Goal: Information Seeking & Learning: Find specific page/section

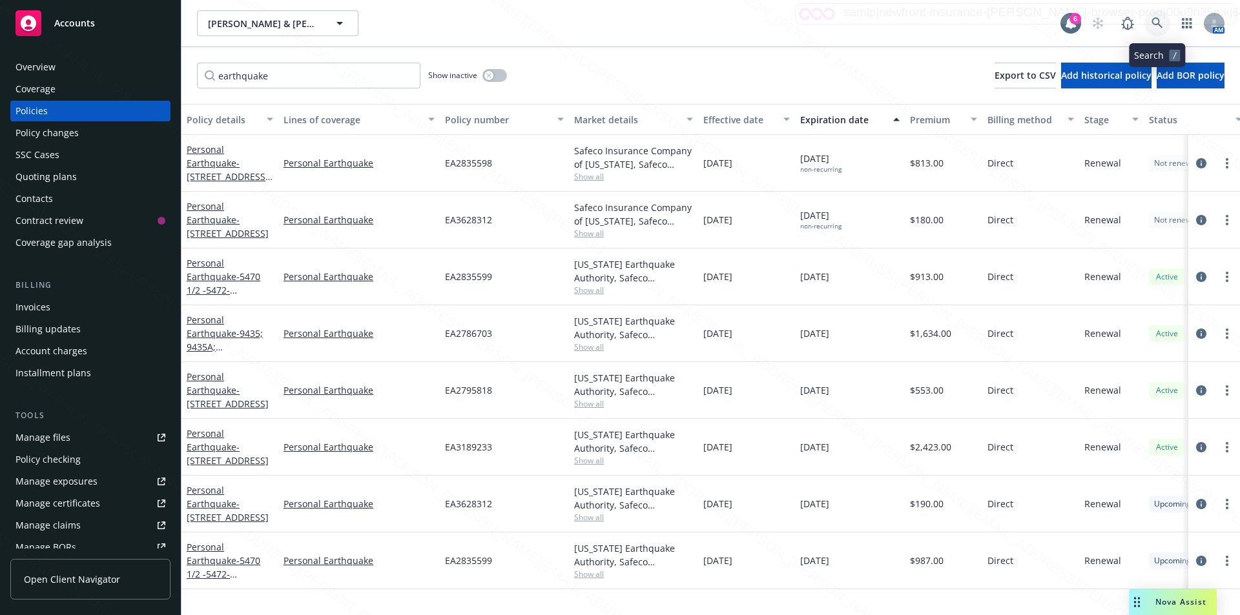
click at [1153, 19] on icon at bounding box center [1156, 22] width 11 height 11
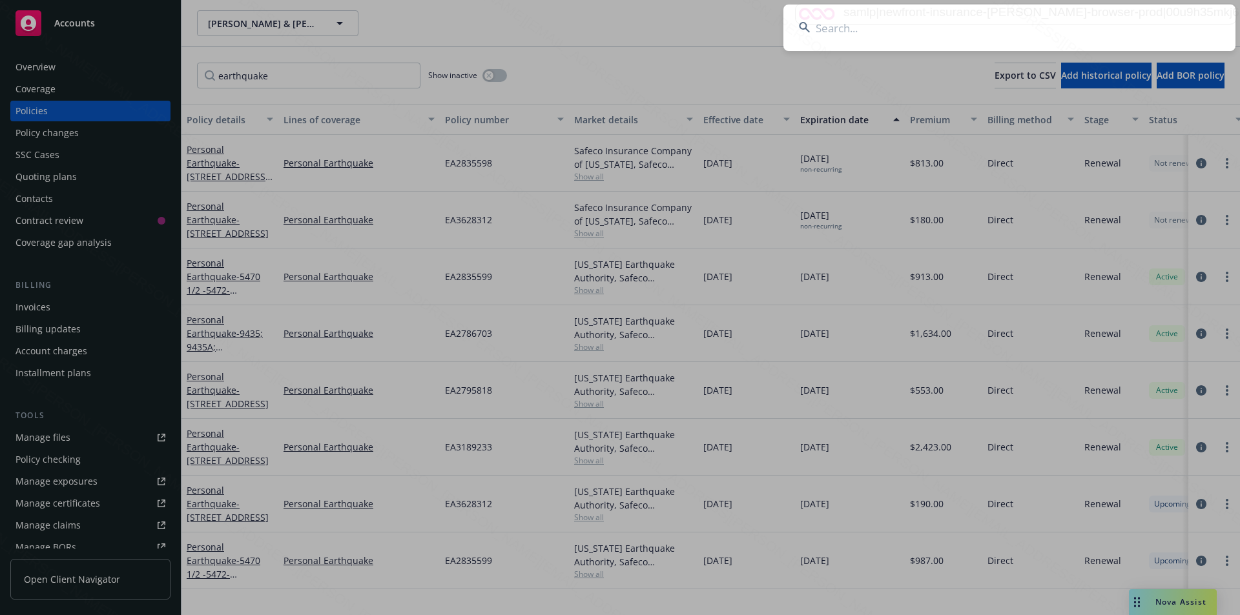
click at [931, 23] on input at bounding box center [1009, 28] width 452 height 46
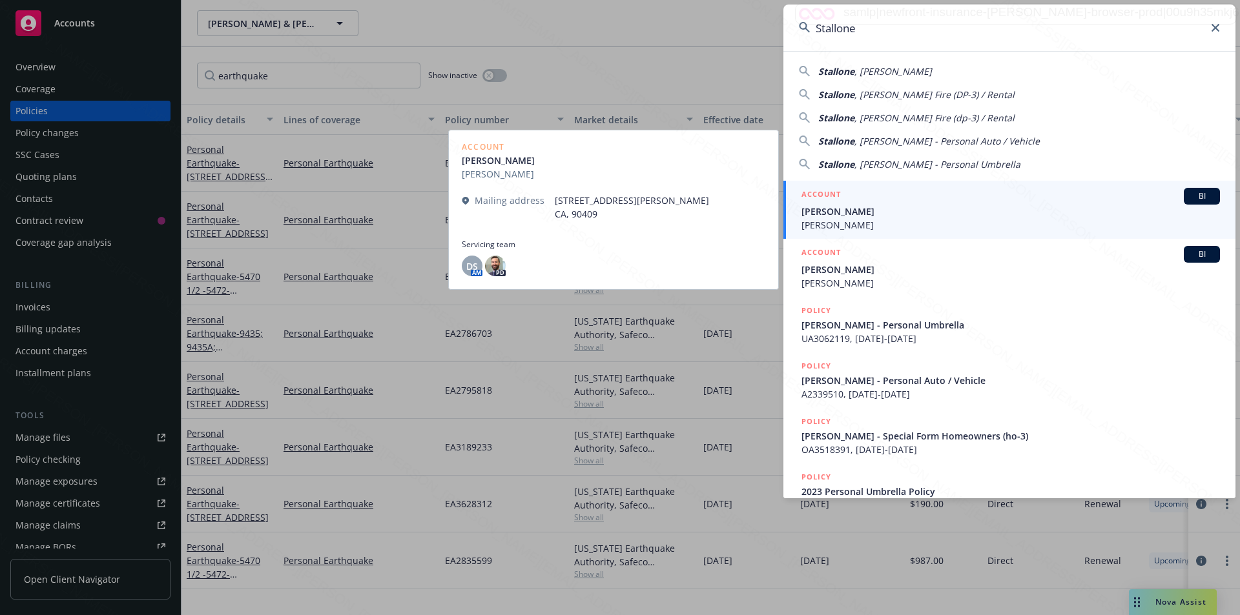
type input "Stallone"
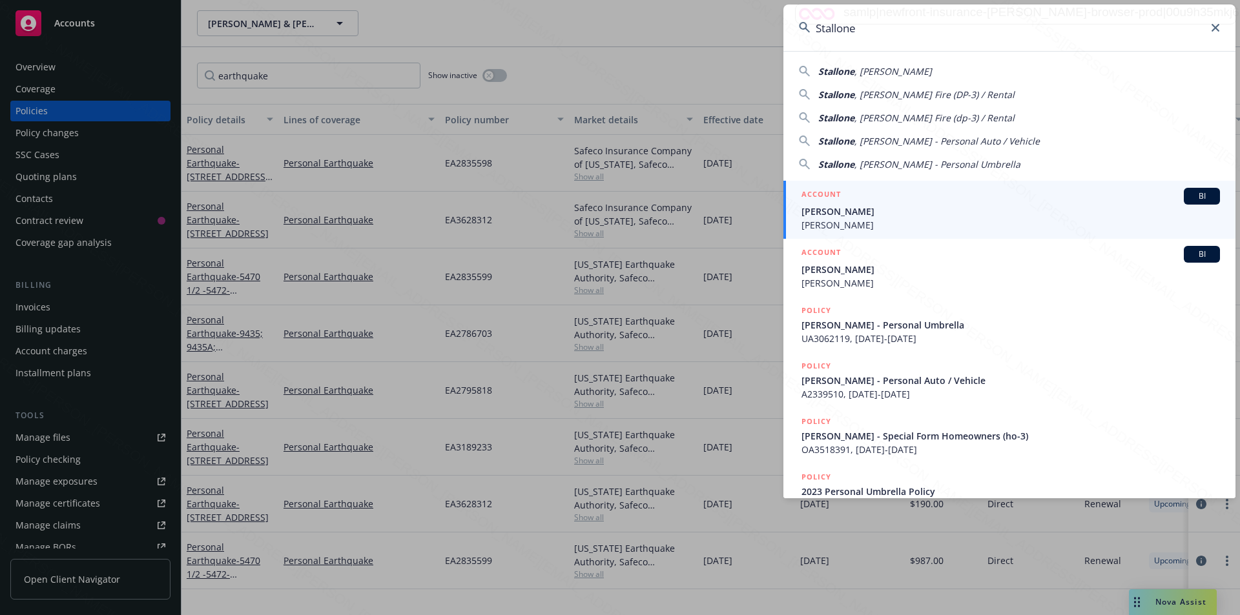
click at [871, 218] on span "Dimitris Georgakopoulos" at bounding box center [1010, 225] width 418 height 14
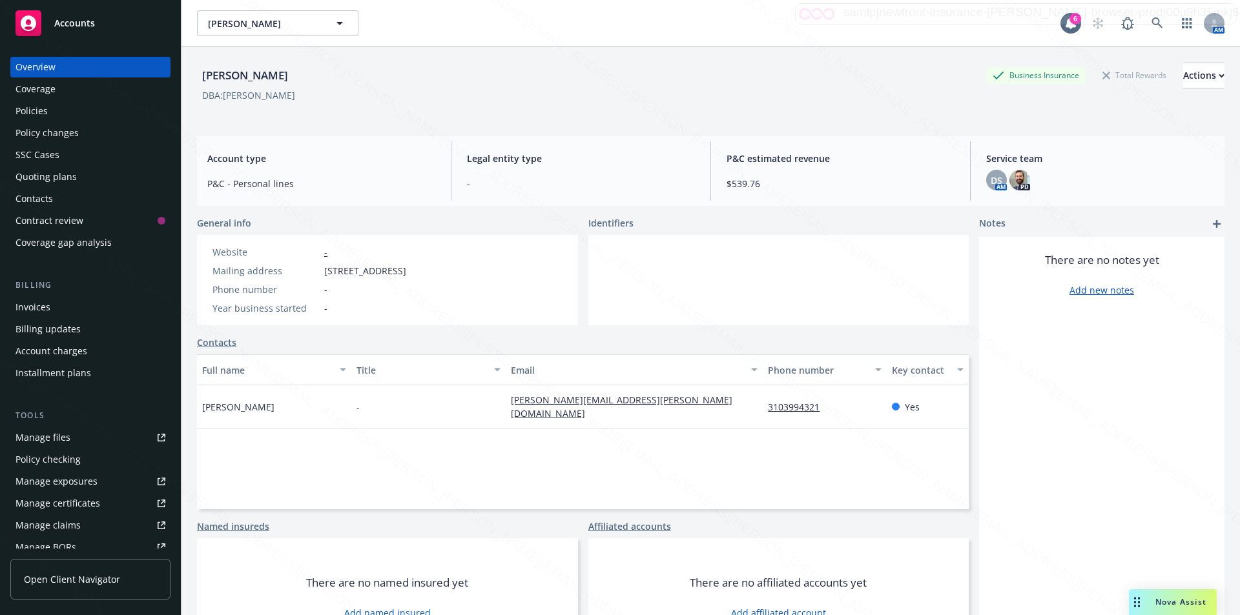
click at [42, 110] on div "Policies" at bounding box center [31, 111] width 32 height 21
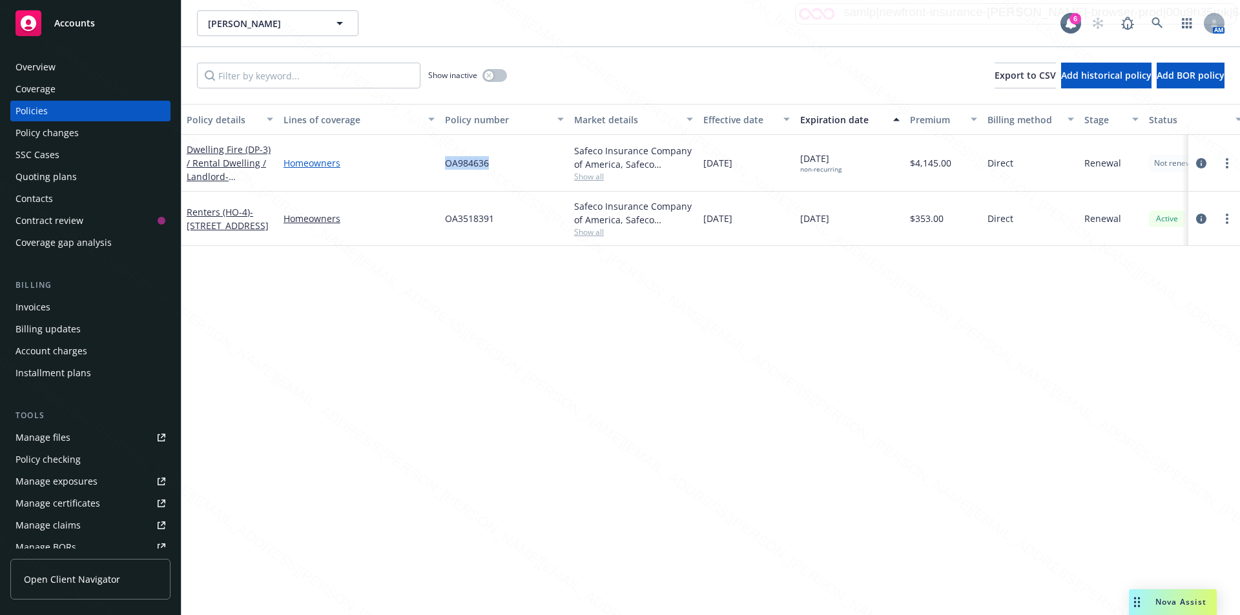
drag, startPoint x: 490, startPoint y: 165, endPoint x: 428, endPoint y: 168, distance: 62.1
click at [428, 168] on div "Dwelling Fire (DP-3) / Rental Dwelling / Landlord - 2434 4th ST Apt 1-3 Santa M…" at bounding box center [804, 163] width 1246 height 57
copy div "OA984636"
click at [500, 284] on div "Policy details Lines of coverage Policy number Market details Effective date Ex…" at bounding box center [710, 359] width 1058 height 511
click at [61, 482] on div "Manage exposures" at bounding box center [56, 481] width 82 height 21
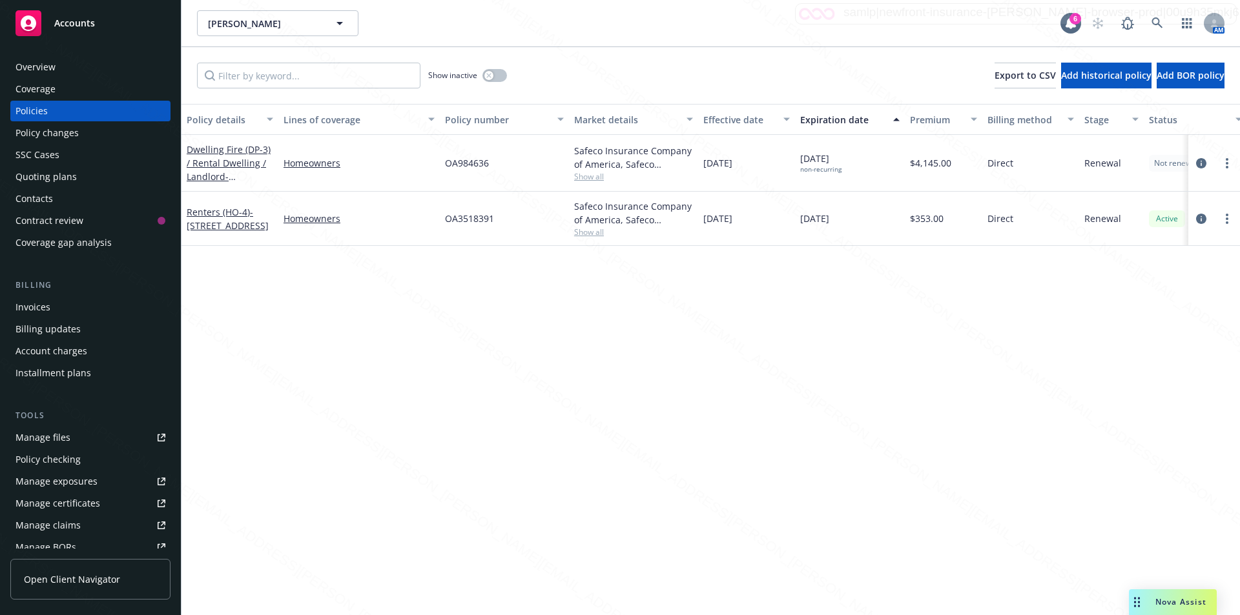
click at [50, 435] on div "Manage files" at bounding box center [42, 438] width 55 height 21
click at [1158, 20] on icon at bounding box center [1156, 22] width 11 height 11
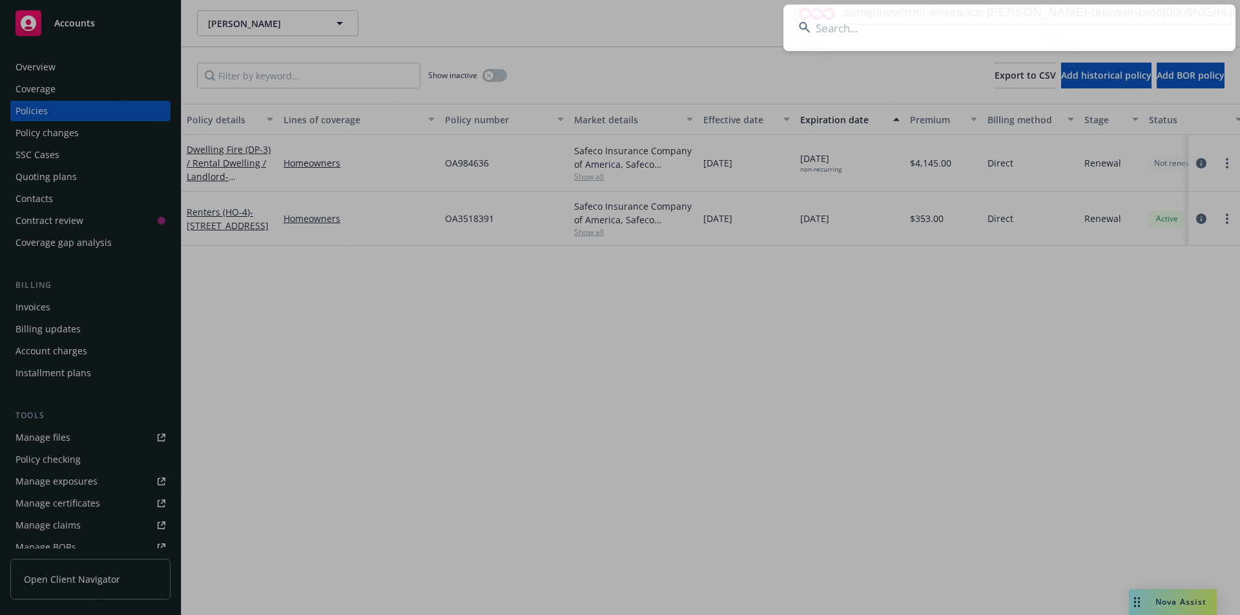
click at [894, 32] on input at bounding box center [1009, 28] width 452 height 46
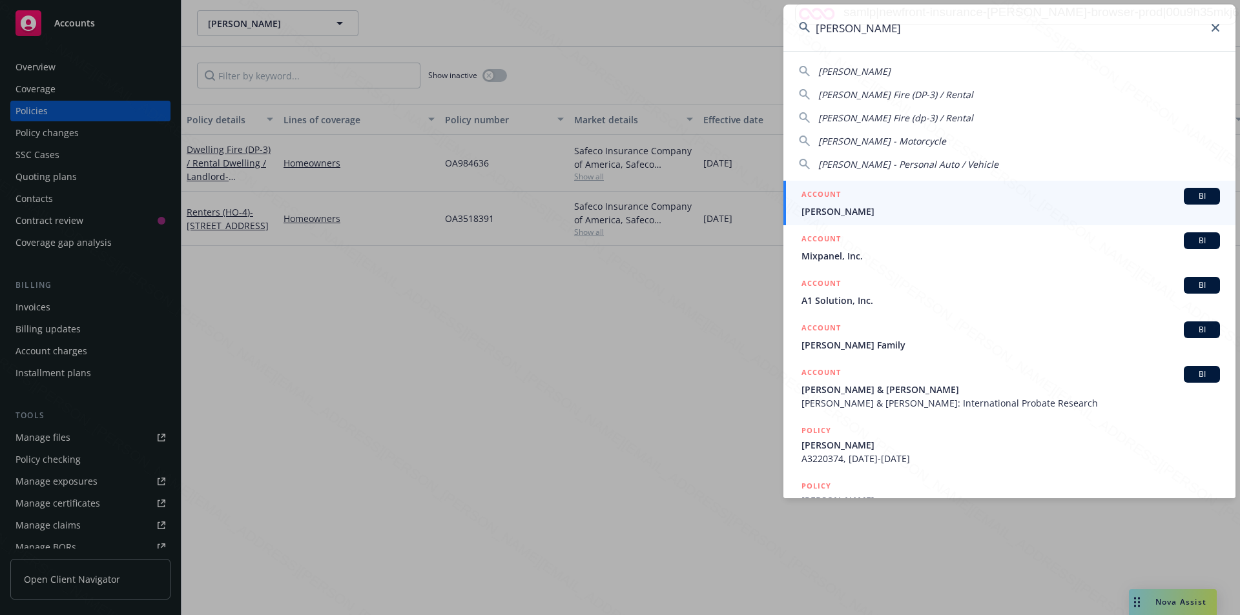
type input "williams, david"
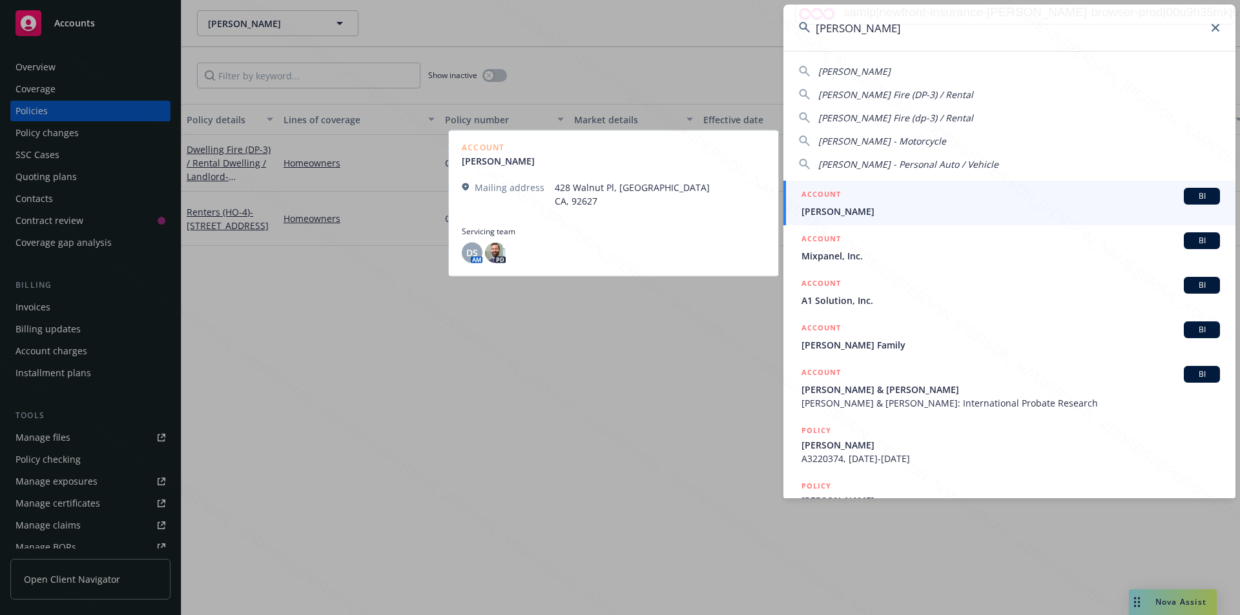
click at [863, 213] on span "Williams, David L" at bounding box center [1010, 212] width 418 height 14
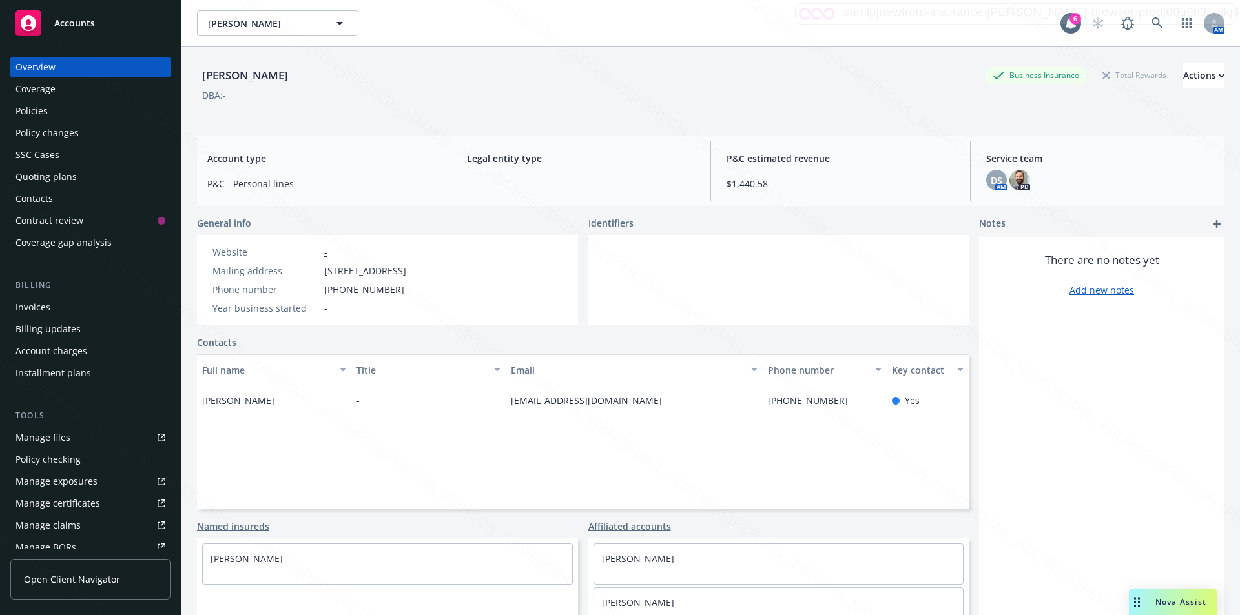
click at [37, 111] on div "Policies" at bounding box center [31, 111] width 32 height 21
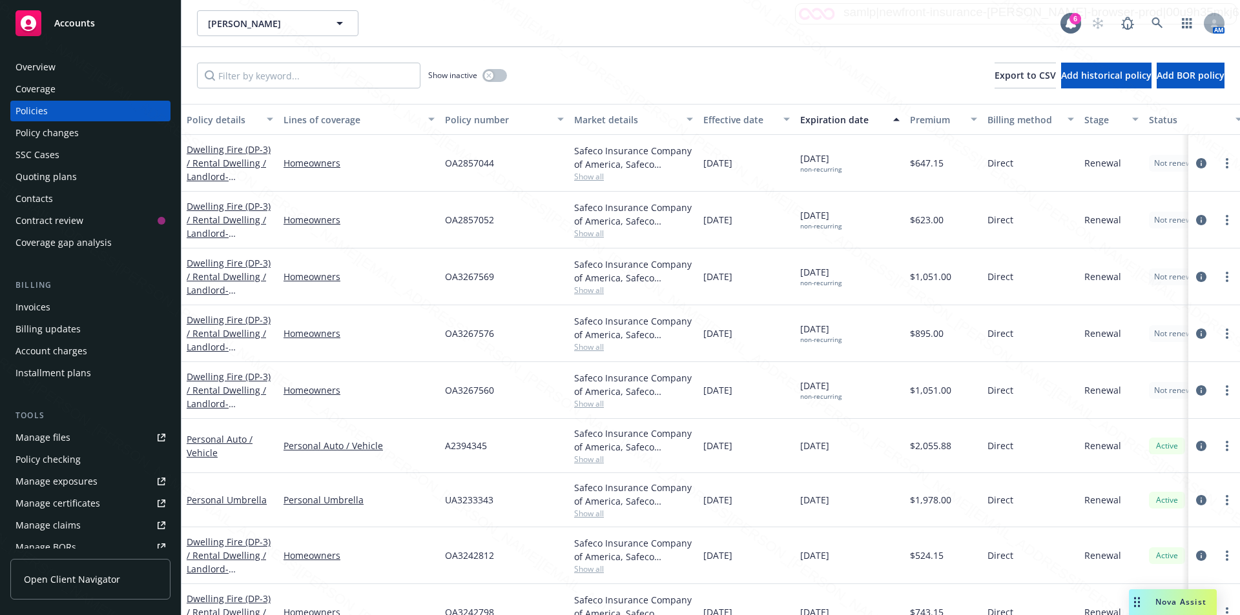
click at [439, 39] on div "Williams, David L Williams, David L 6 AM" at bounding box center [710, 23] width 1058 height 46
click at [414, 34] on div "Williams, David L Williams, David L" at bounding box center [628, 23] width 863 height 26
click at [403, 30] on div "Williams, David L Williams, David L" at bounding box center [628, 23] width 863 height 26
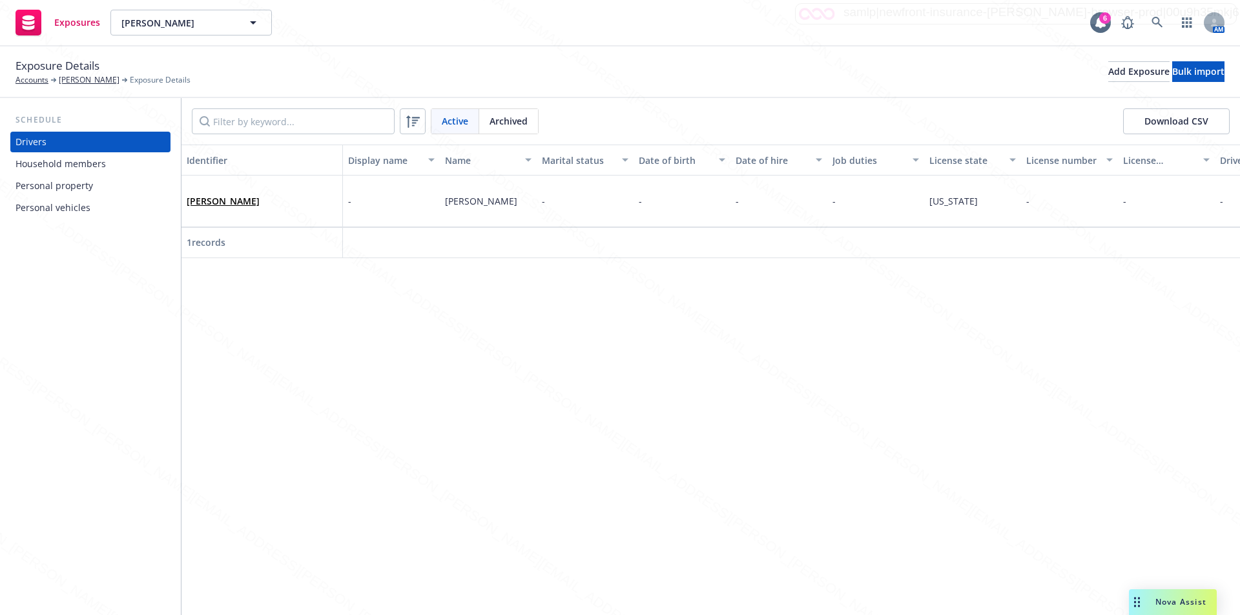
click at [63, 166] on div "Household members" at bounding box center [60, 164] width 90 height 21
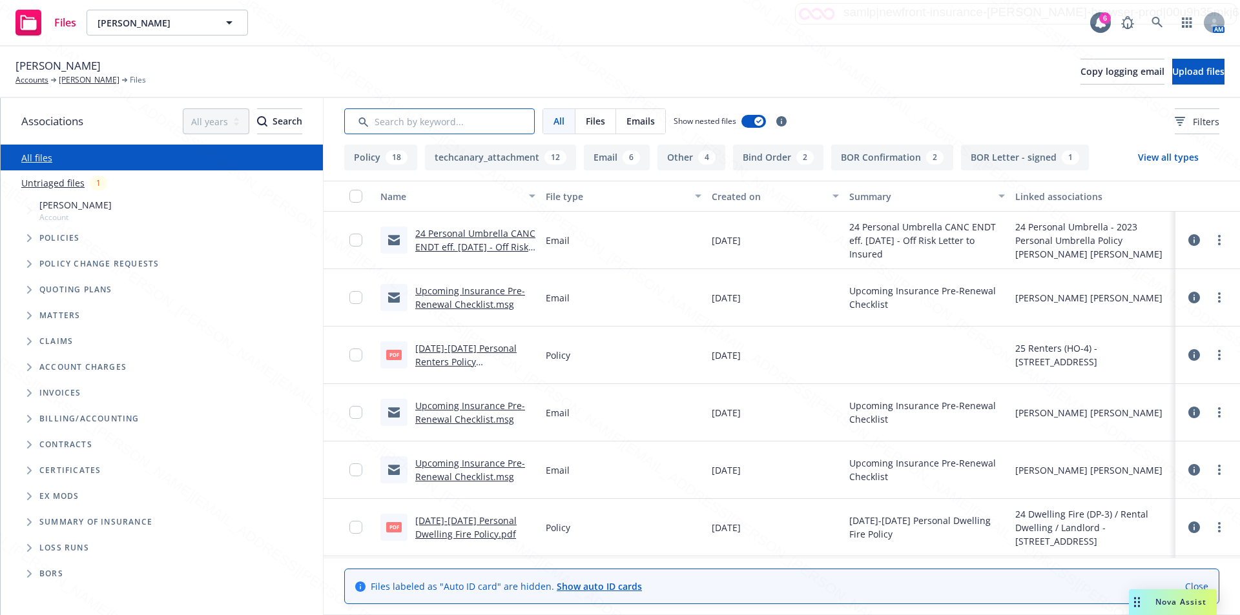
click at [402, 123] on input "Search by keyword..." at bounding box center [439, 121] width 191 height 26
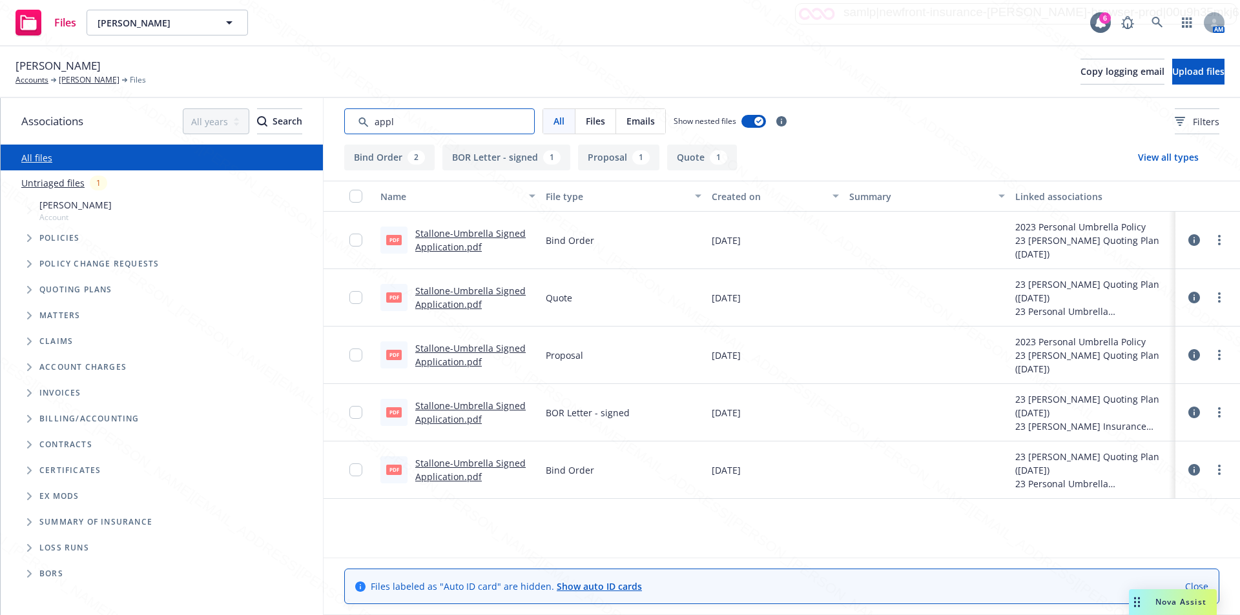
type input "appl"
click at [457, 244] on link "Stallone-Umbrella Signed Application.pdf" at bounding box center [470, 240] width 110 height 26
click at [448, 467] on link "Stallone-Umbrella Signed Application.pdf" at bounding box center [470, 470] width 110 height 26
click at [418, 19] on div "Files [PERSON_NAME] [PERSON_NAME] 6 AM" at bounding box center [620, 23] width 1240 height 46
click at [72, 79] on link "[PERSON_NAME]" at bounding box center [89, 80] width 61 height 12
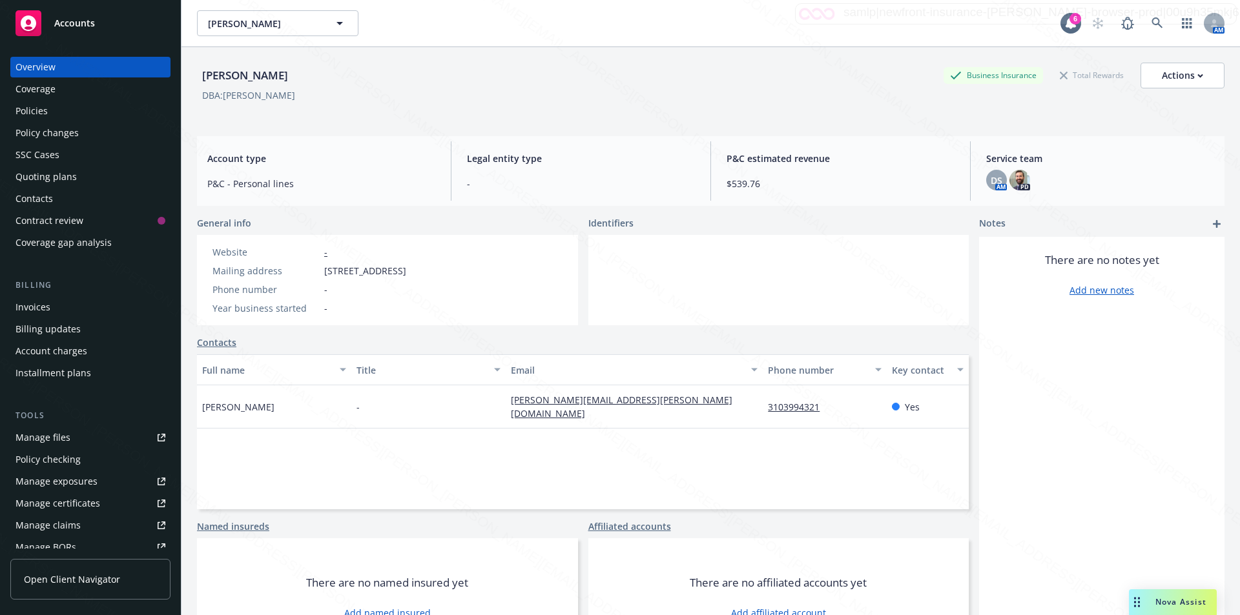
click at [29, 110] on div "Policies" at bounding box center [31, 111] width 32 height 21
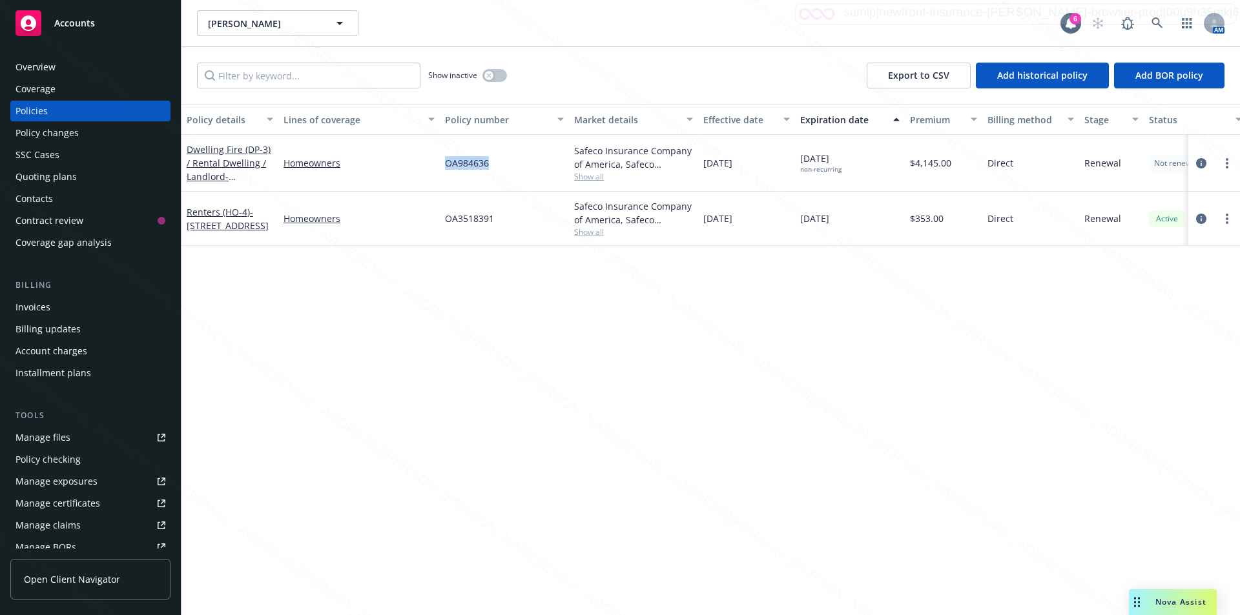
drag, startPoint x: 493, startPoint y: 164, endPoint x: 443, endPoint y: 163, distance: 49.7
click at [443, 163] on div "OA984636" at bounding box center [504, 163] width 129 height 57
drag, startPoint x: 705, startPoint y: 163, endPoint x: 768, endPoint y: 167, distance: 64.1
click at [768, 167] on div "[DATE]" at bounding box center [746, 163] width 97 height 57
click at [506, 40] on div "Stallone, Patricia Stallone, Patricia 6 AM" at bounding box center [710, 23] width 1058 height 46
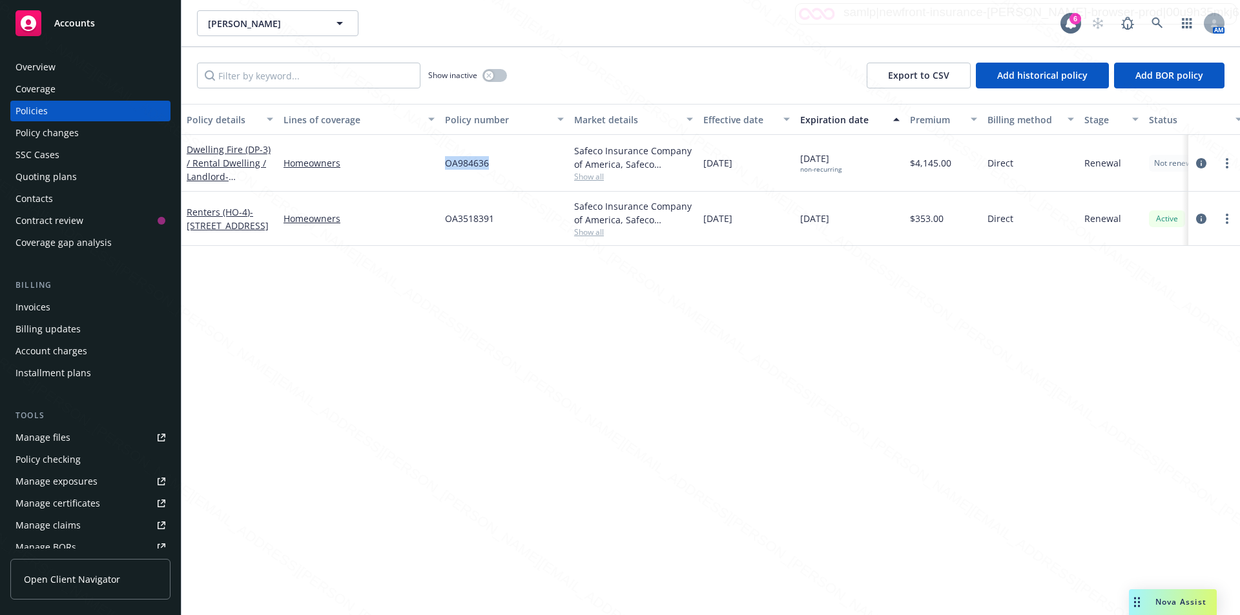
drag, startPoint x: 494, startPoint y: 167, endPoint x: 459, endPoint y: 169, distance: 34.9
click at [448, 169] on div "OA984636" at bounding box center [504, 163] width 129 height 57
copy span "OA984636"
click at [364, 337] on div "Policy details Lines of coverage Policy number Market details Effective date Ex…" at bounding box center [710, 359] width 1058 height 511
click at [360, 346] on div "Policy details Lines of coverage Policy number Market details Effective date Ex…" at bounding box center [710, 359] width 1058 height 511
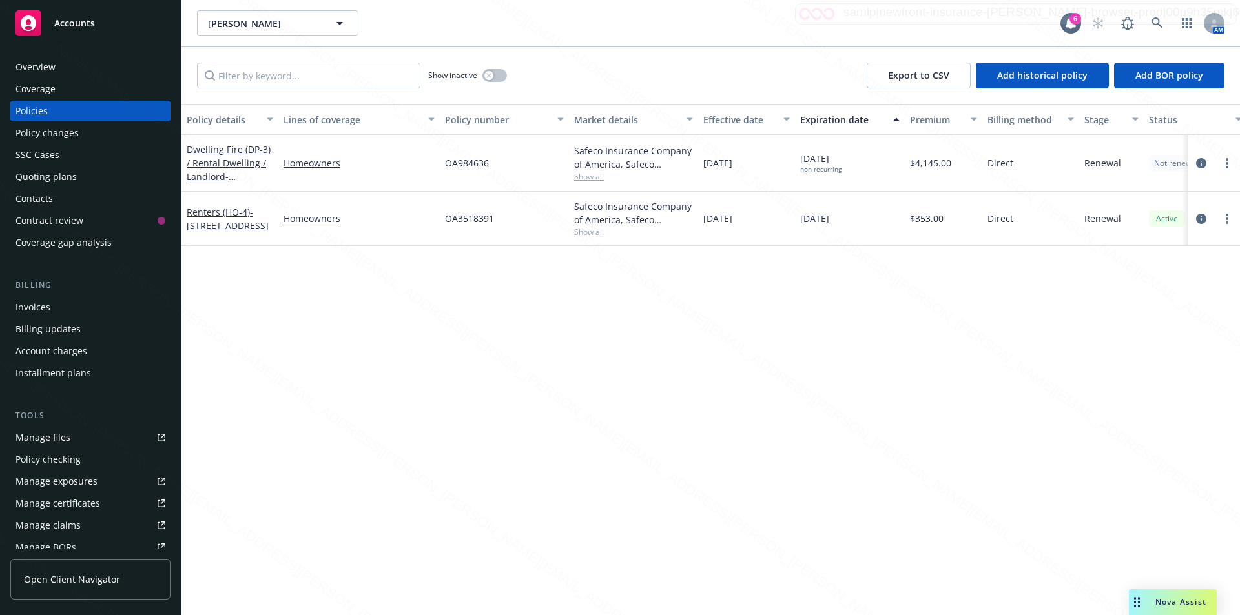
click at [643, 450] on div "Policy details Lines of coverage Policy number Market details Effective date Ex…" at bounding box center [710, 359] width 1058 height 511
drag, startPoint x: 491, startPoint y: 167, endPoint x: 458, endPoint y: 165, distance: 33.0
click at [458, 165] on div "OA984636" at bounding box center [504, 163] width 129 height 57
click at [318, 422] on div "Policy details Lines of coverage Policy number Market details Effective date Ex…" at bounding box center [710, 359] width 1058 height 511
